Goal: Check status: Check status

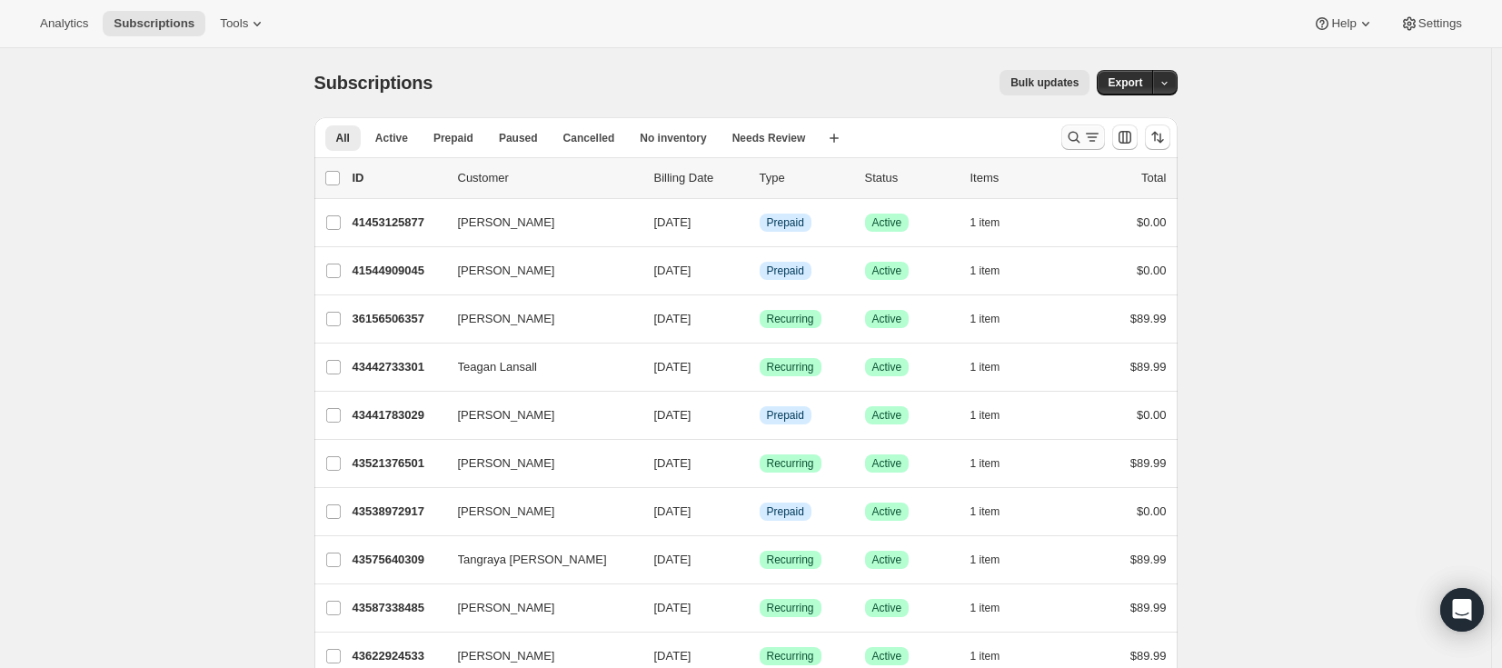
click at [1083, 142] on icon "Search and filter results" at bounding box center [1074, 137] width 18 height 18
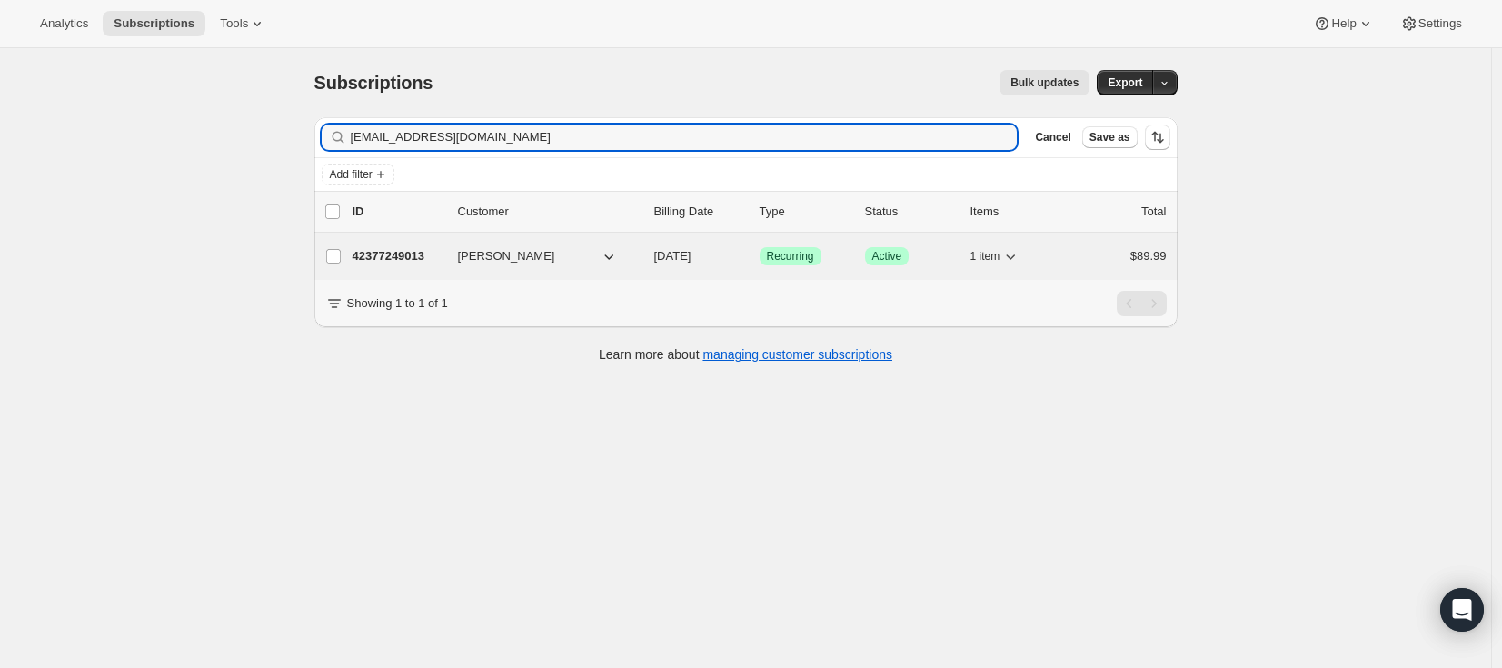
type input "[EMAIL_ADDRESS][DOMAIN_NAME]"
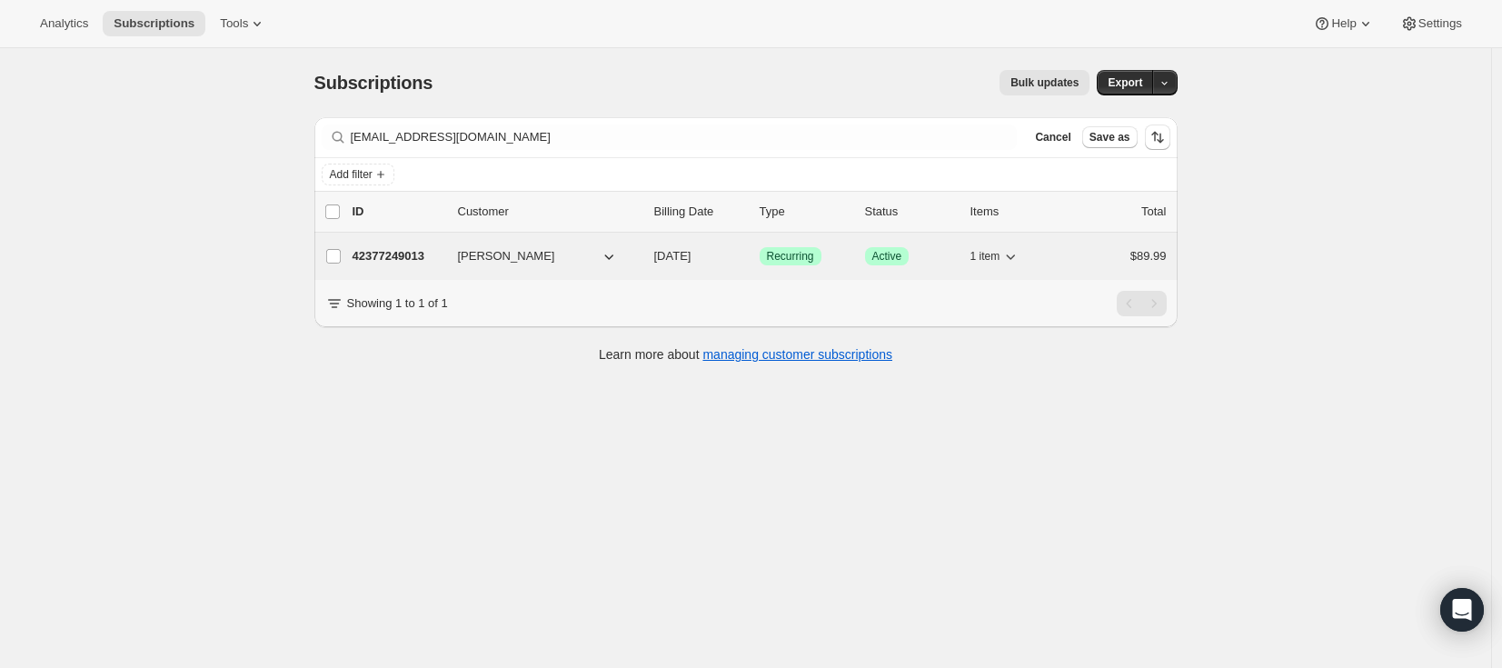
click at [411, 262] on p "42377249013" at bounding box center [397, 256] width 91 height 18
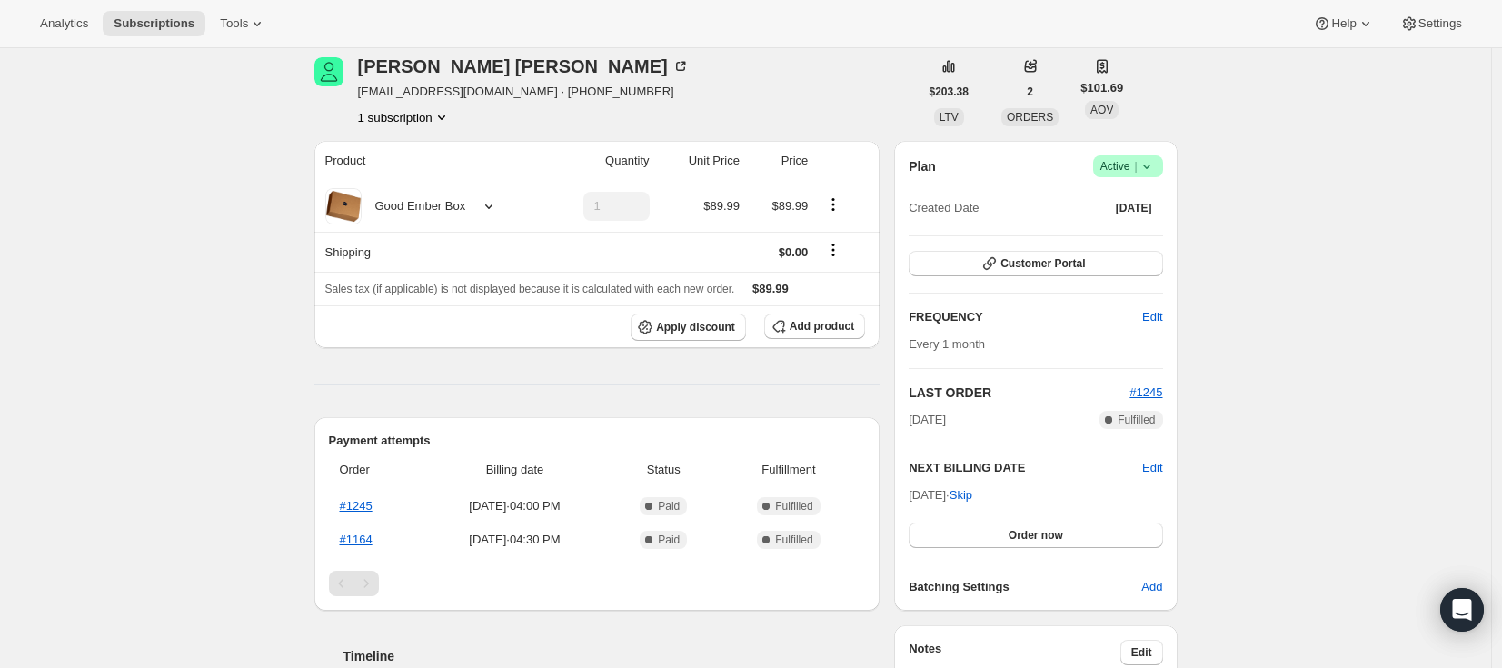
scroll to position [71, 0]
